Goal: Information Seeking & Learning: Learn about a topic

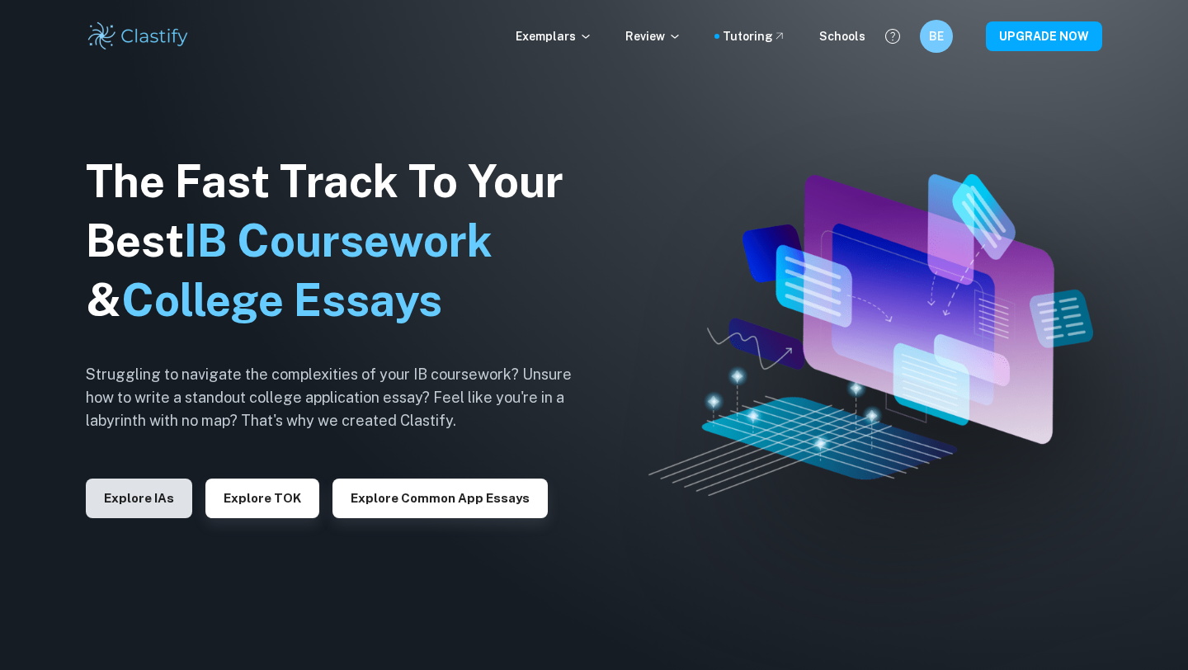
click at [140, 499] on button "Explore IAs" at bounding box center [139, 498] width 106 height 40
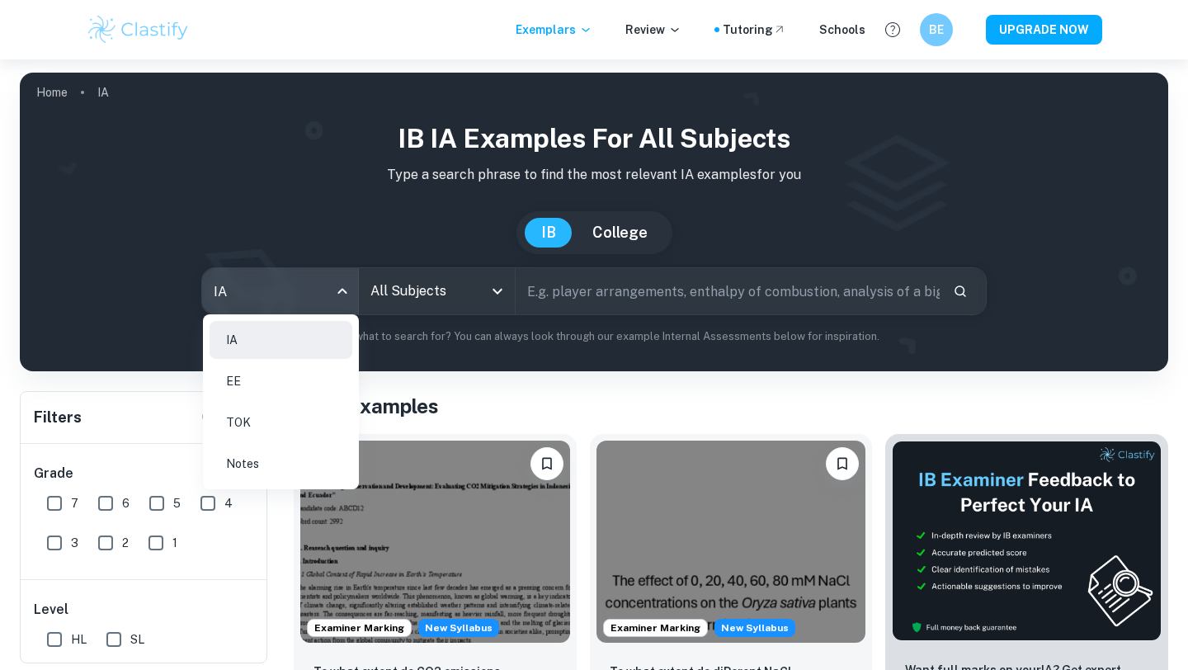
click at [337, 287] on body "We value your privacy We use cookies to enhance your browsing experience, serve…" at bounding box center [594, 394] width 1188 height 670
click at [284, 386] on li "EE" at bounding box center [280, 381] width 143 height 38
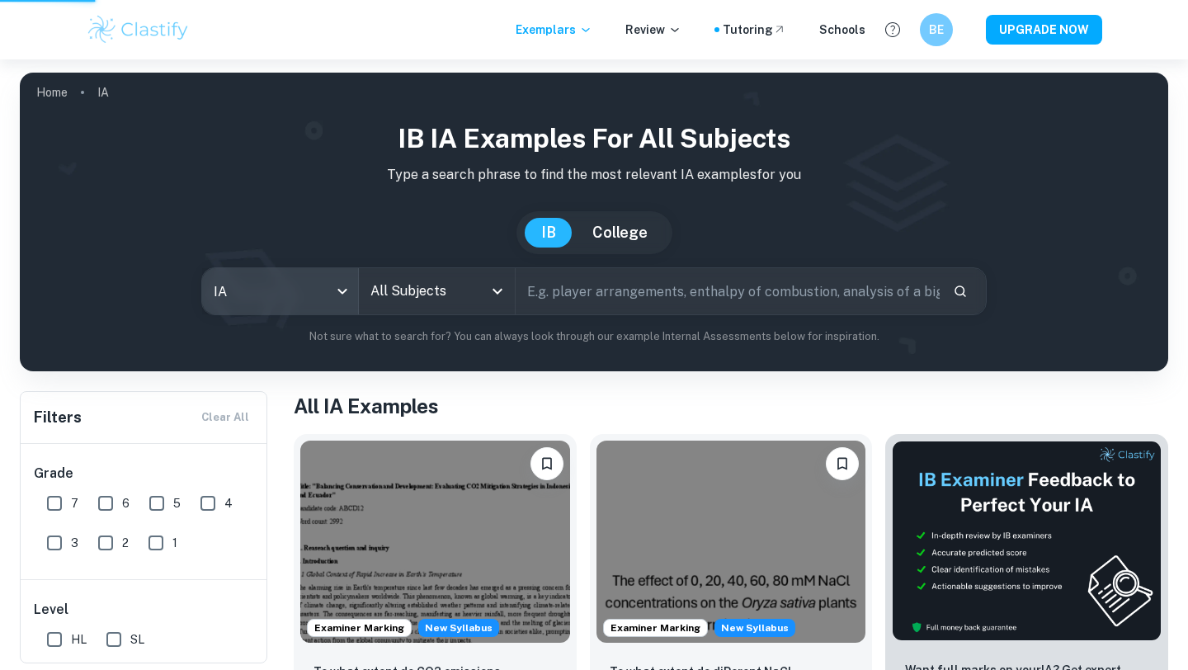
type input "ee"
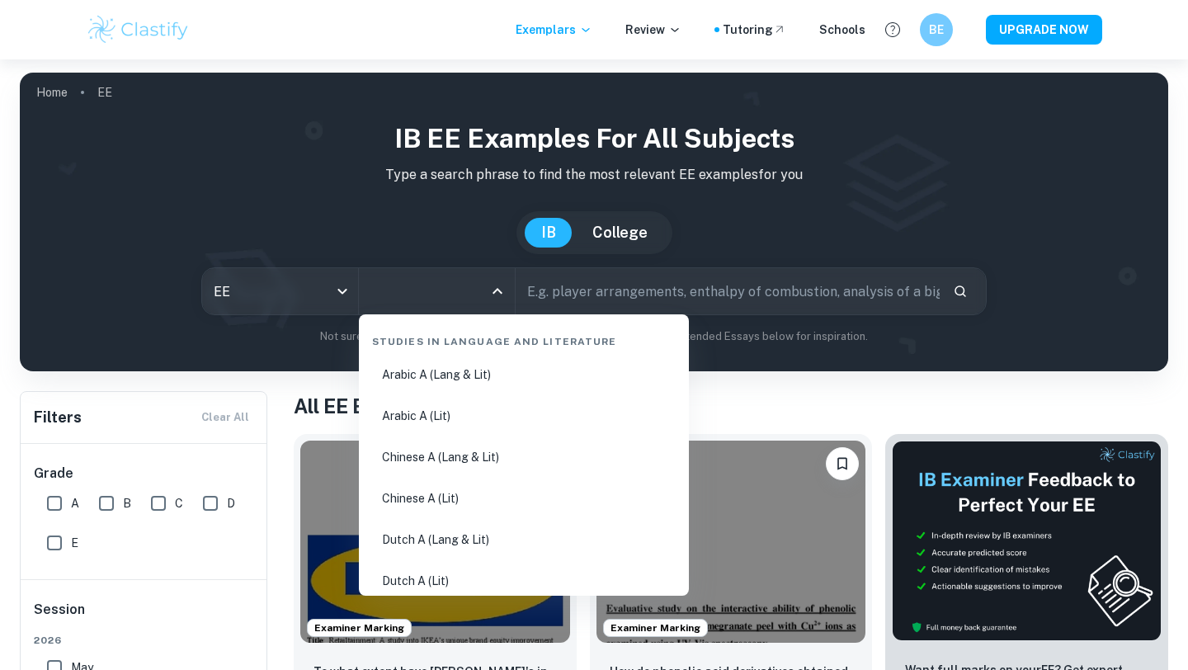
click at [414, 293] on input "All Subjects" at bounding box center [424, 290] width 116 height 31
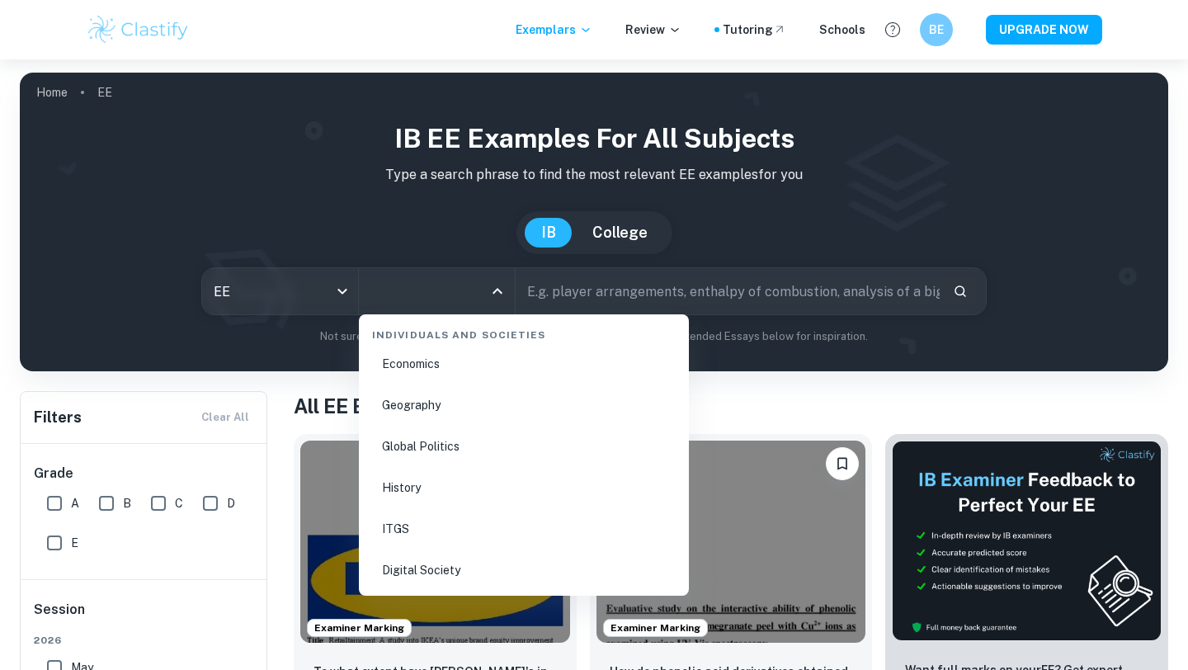
scroll to position [2023, 0]
click at [468, 436] on li "Global Politics" at bounding box center [523, 435] width 317 height 38
type input "Global Politics"
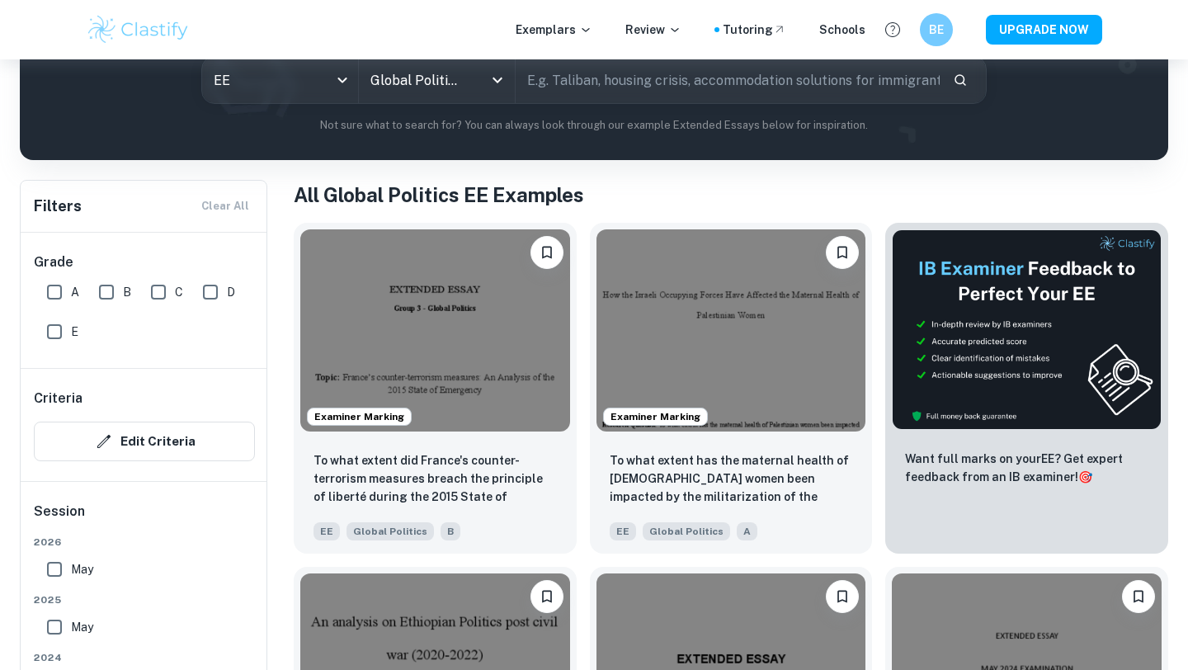
scroll to position [212, 0]
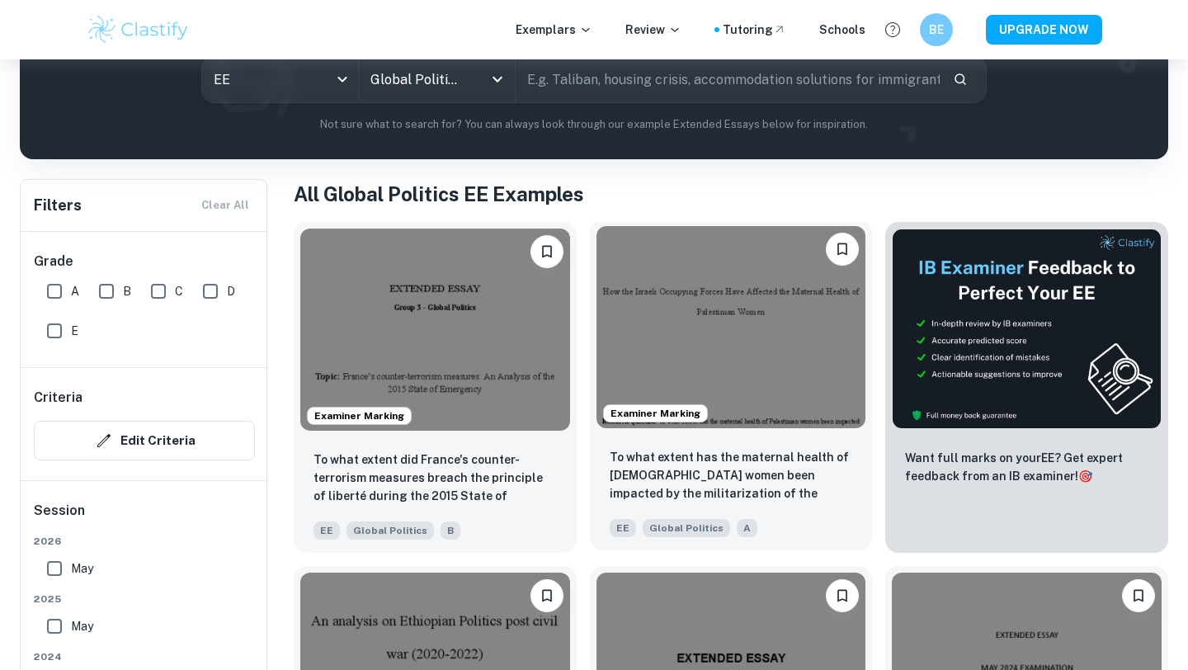
click at [685, 344] on img at bounding box center [731, 327] width 270 height 202
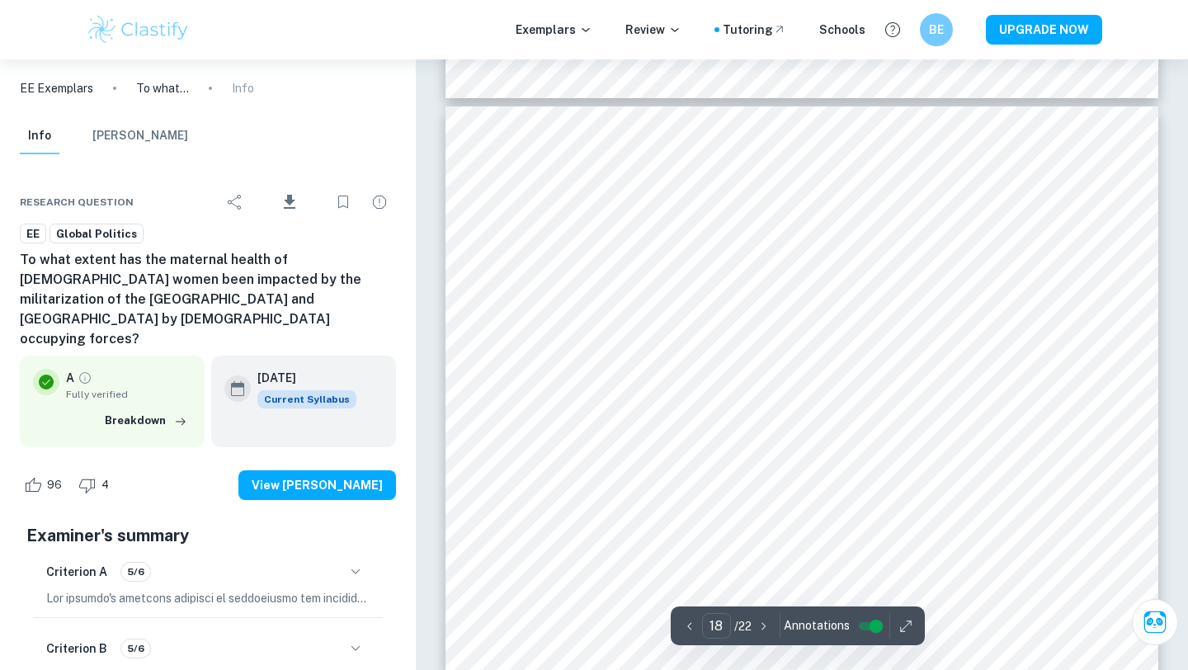
scroll to position [16406, 0]
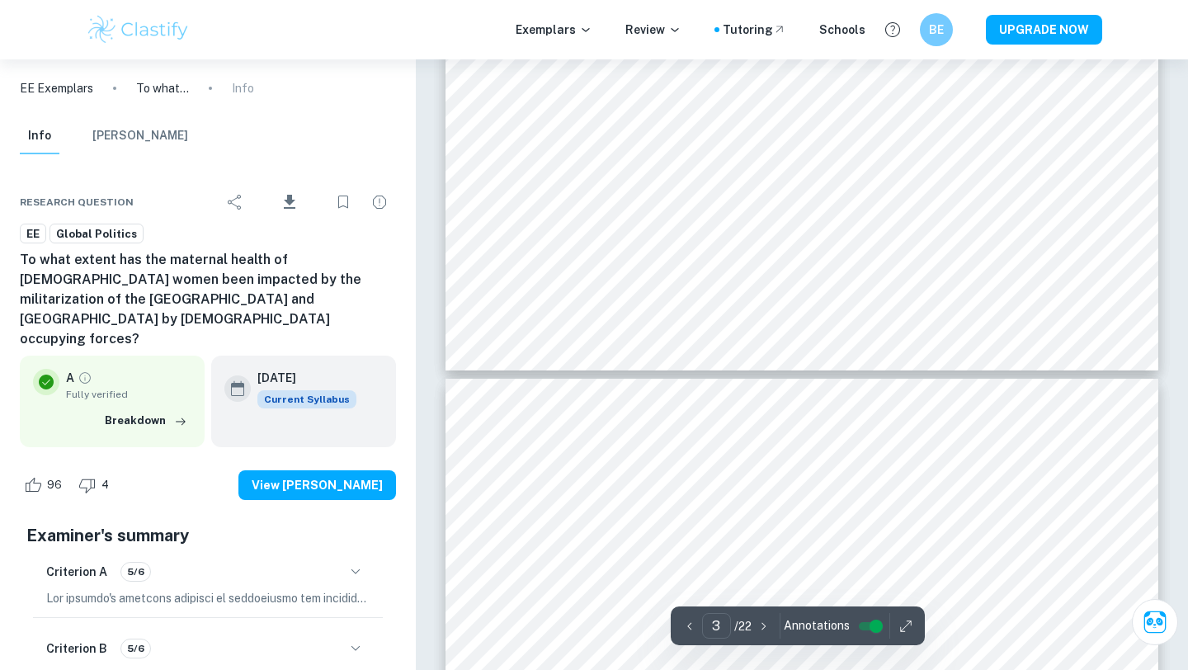
type input "4"
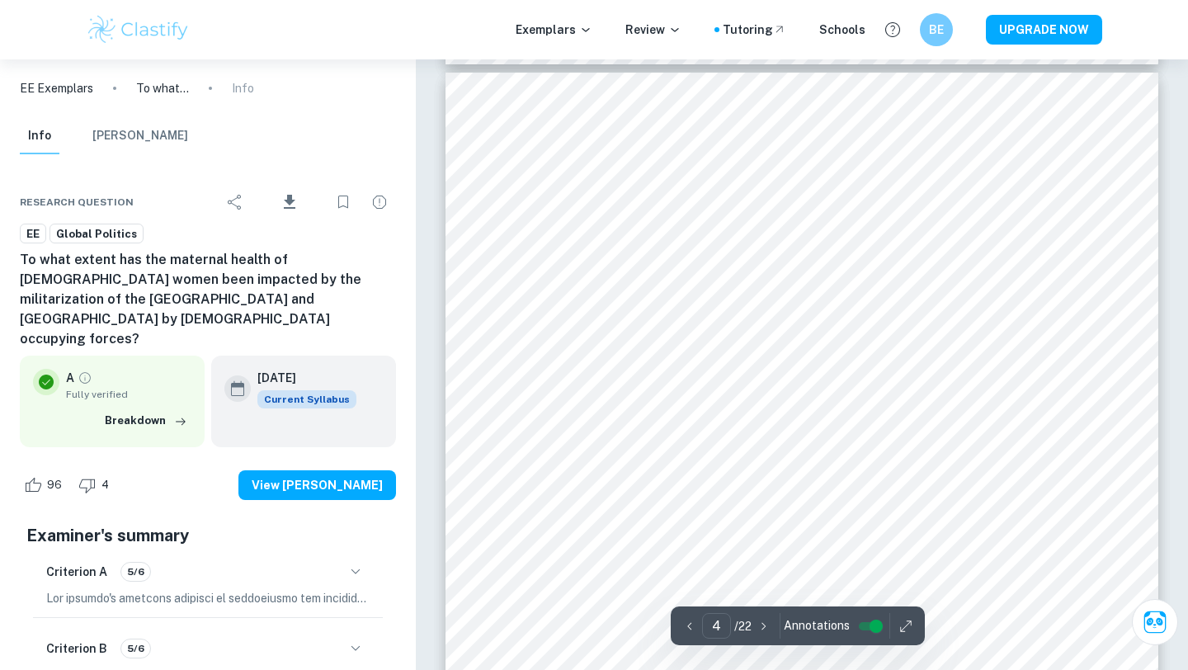
scroll to position [3033, 0]
